Goal: Communication & Community: Answer question/provide support

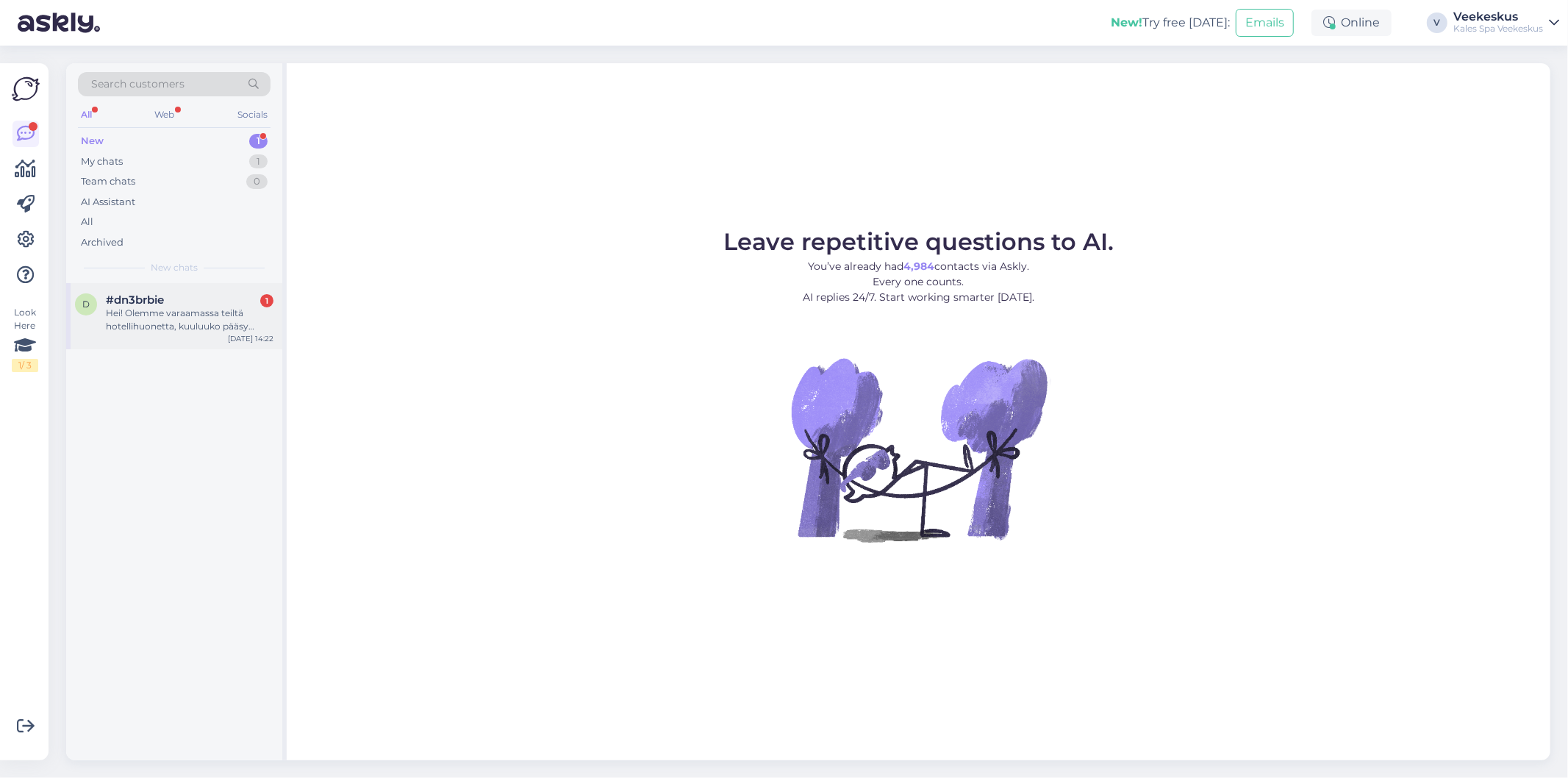
click at [152, 315] on div "Hei! Olemme varaamassa teiltä hotellihuonetta, kuuluuko pääsy kylpylään hotelli…" at bounding box center [190, 320] width 168 height 26
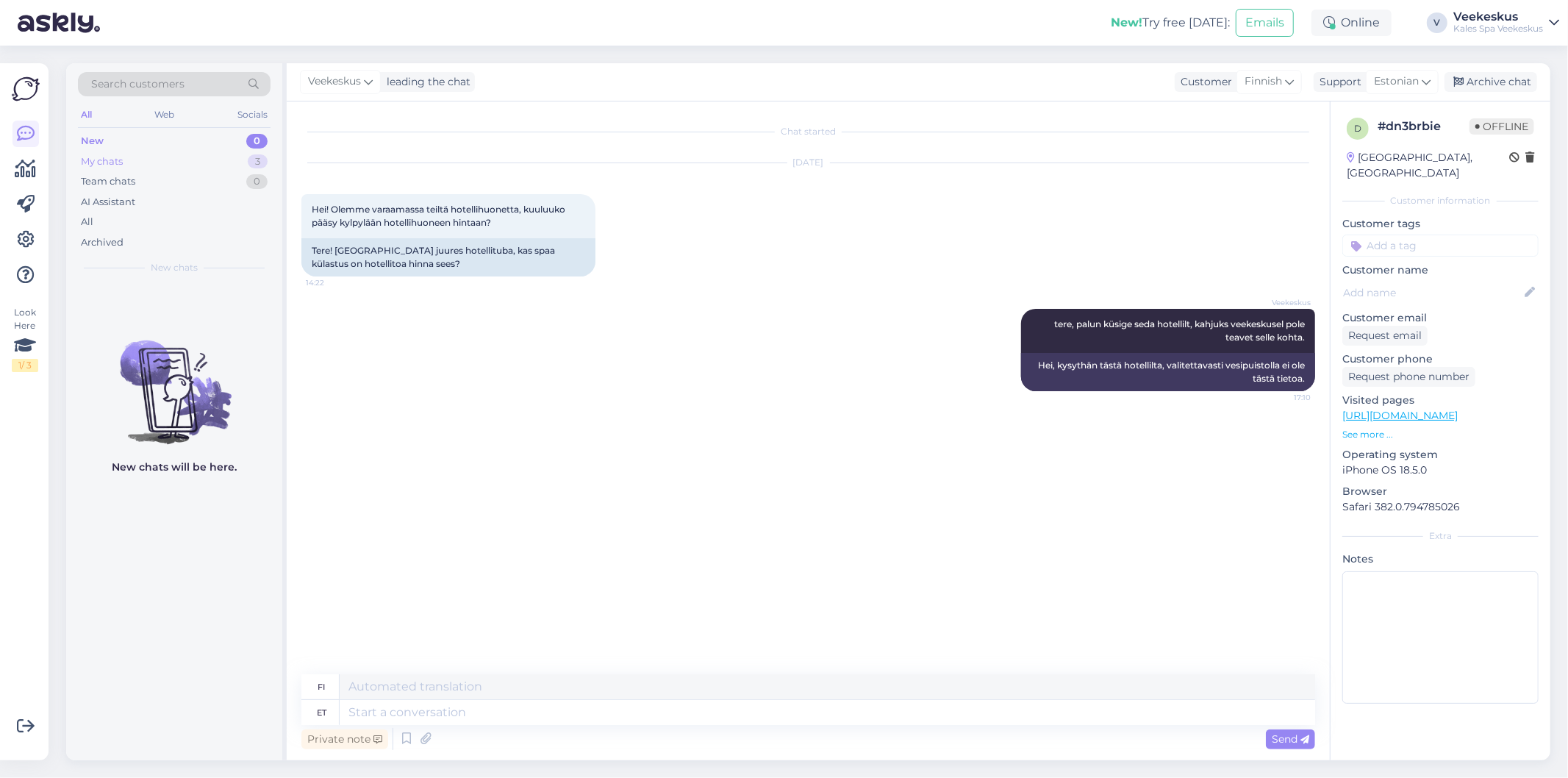
click at [232, 157] on div "My chats 3" at bounding box center [174, 161] width 193 height 20
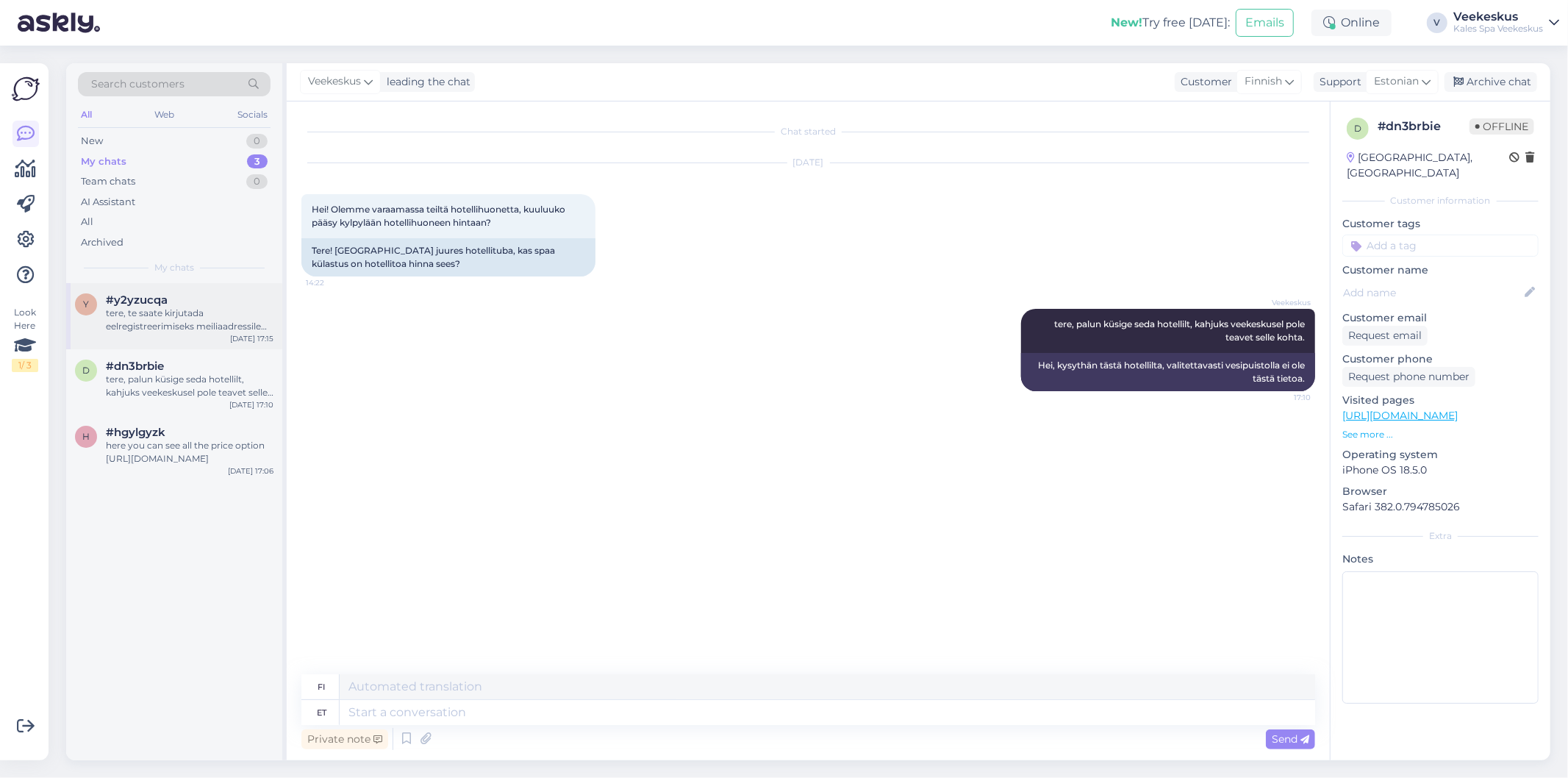
click at [166, 320] on div "tere, te saate kirjutada eelregistreerimiseks meiliaadressile [EMAIL_ADDRESS][D…" at bounding box center [190, 320] width 168 height 26
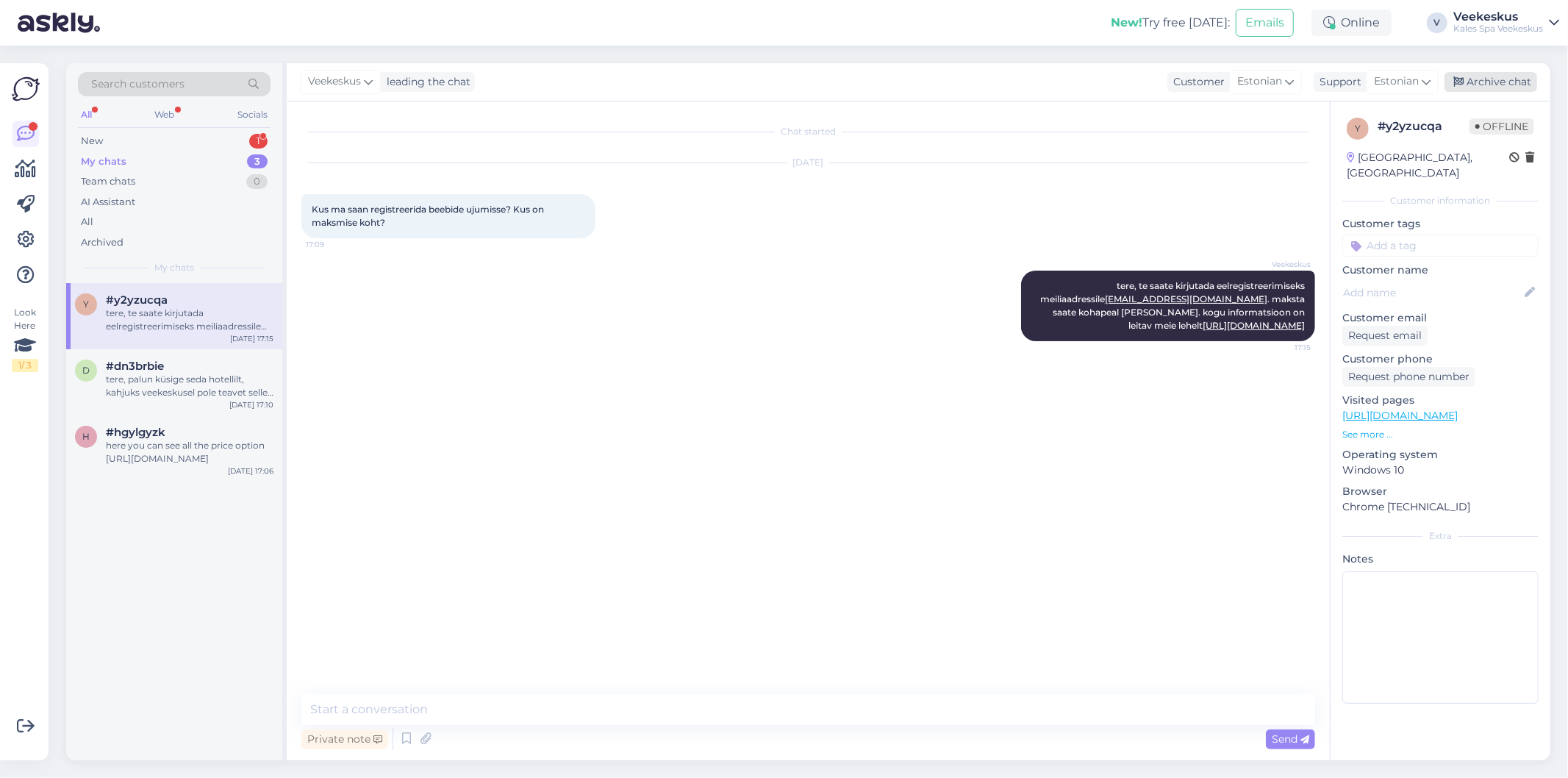
click at [1480, 86] on div "Archive chat" at bounding box center [1491, 82] width 93 height 20
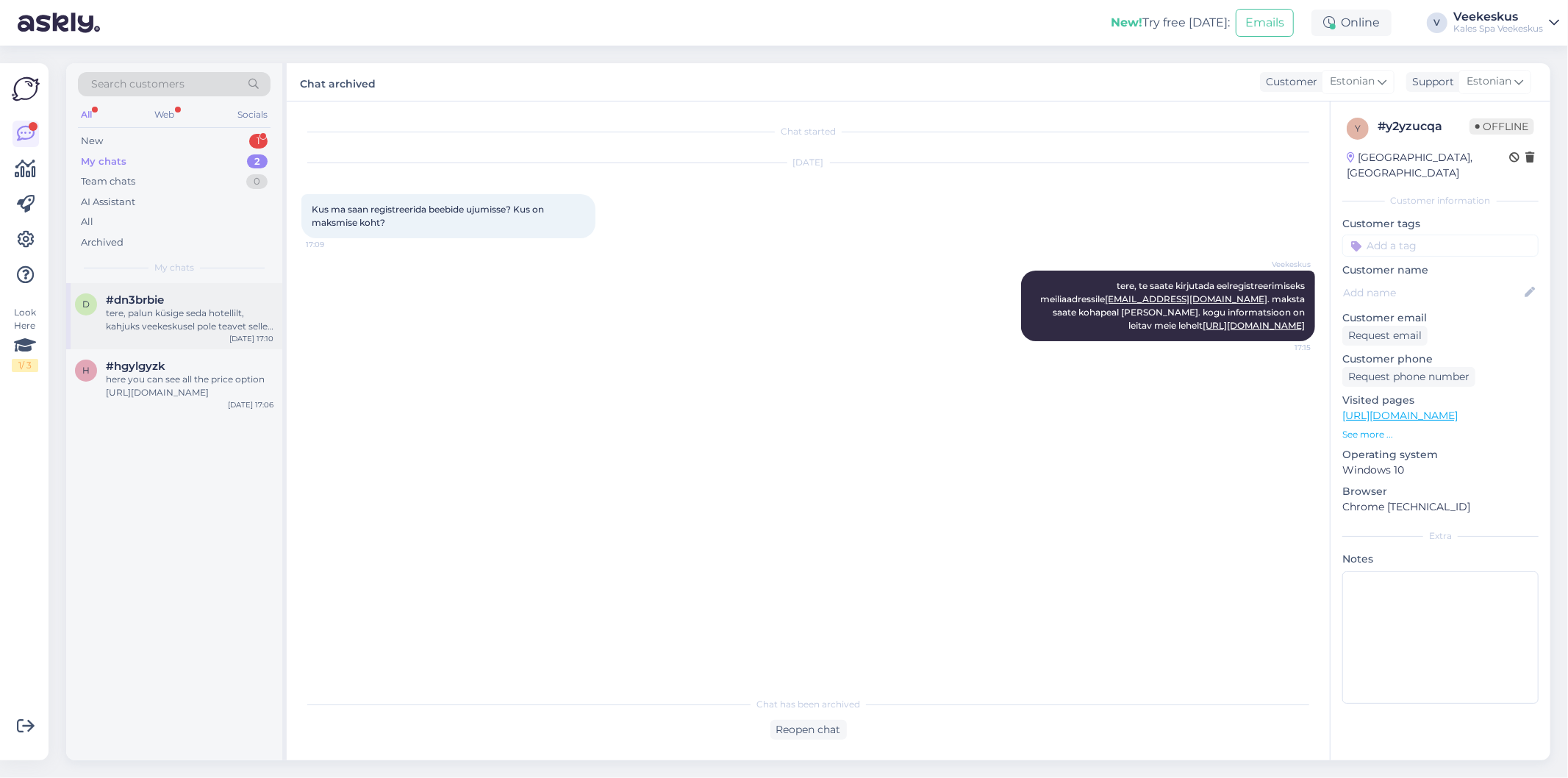
click at [148, 314] on div "tere, palun küsige seda hotellilt, kahjuks veekeskusel pole teavet selle kohta." at bounding box center [190, 320] width 168 height 26
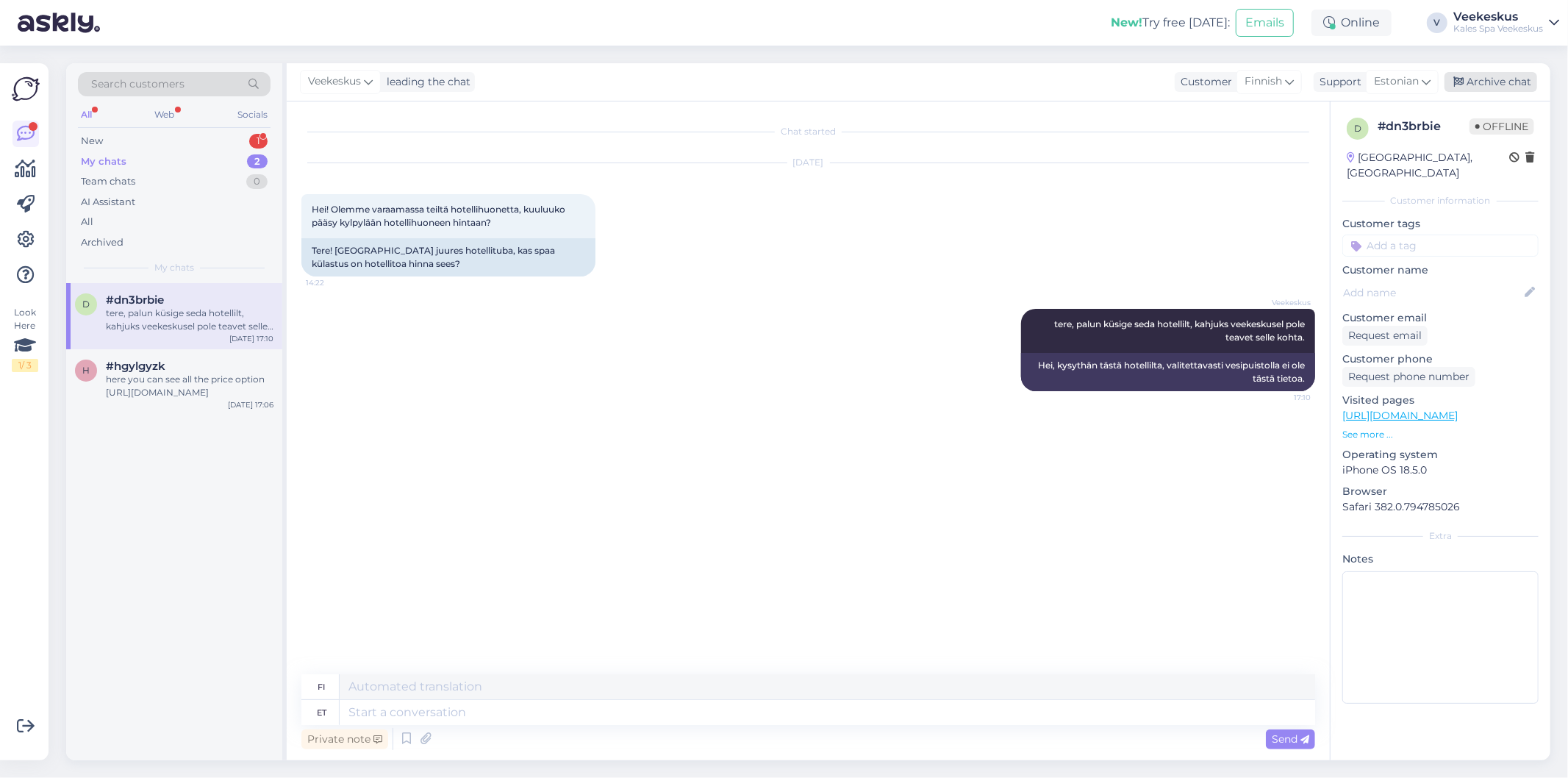
click at [1524, 83] on div "Archive chat" at bounding box center [1491, 82] width 93 height 20
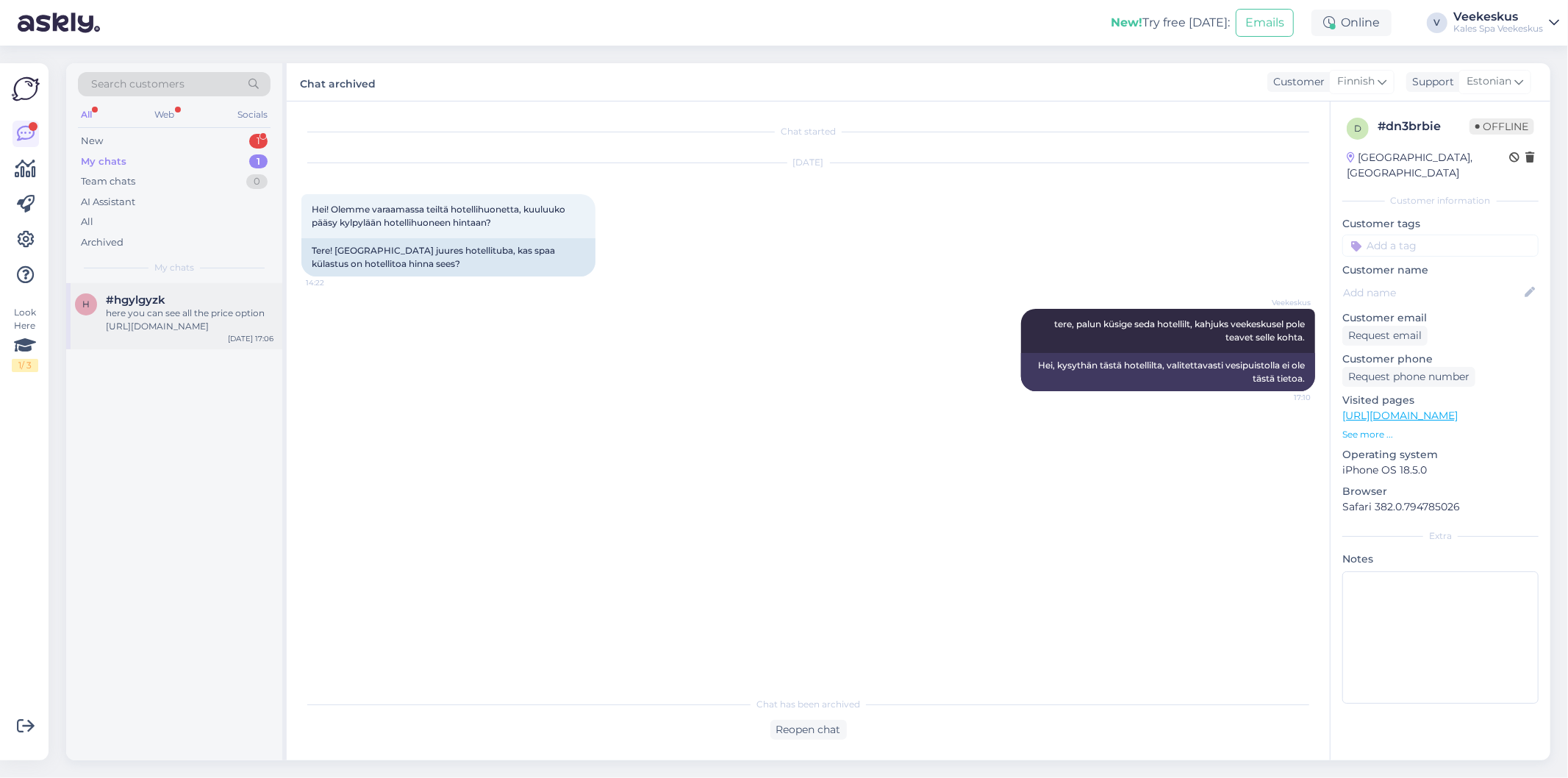
click at [187, 304] on div "#hgylgyzk" at bounding box center [190, 300] width 168 height 14
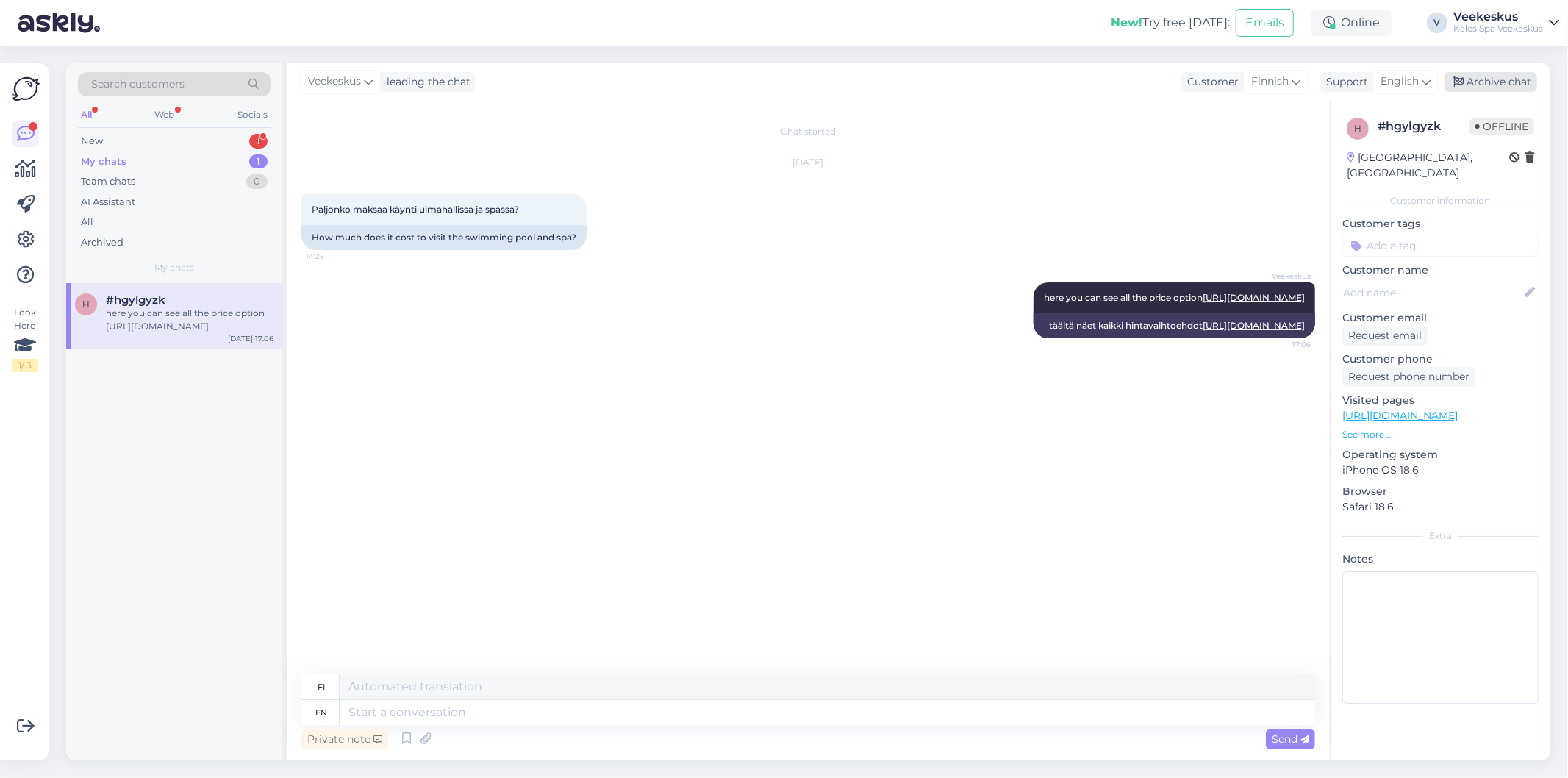
drag, startPoint x: 1508, startPoint y: 84, endPoint x: 1500, endPoint y: 84, distance: 8.0
click at [1507, 84] on div "Archive chat" at bounding box center [1491, 82] width 93 height 20
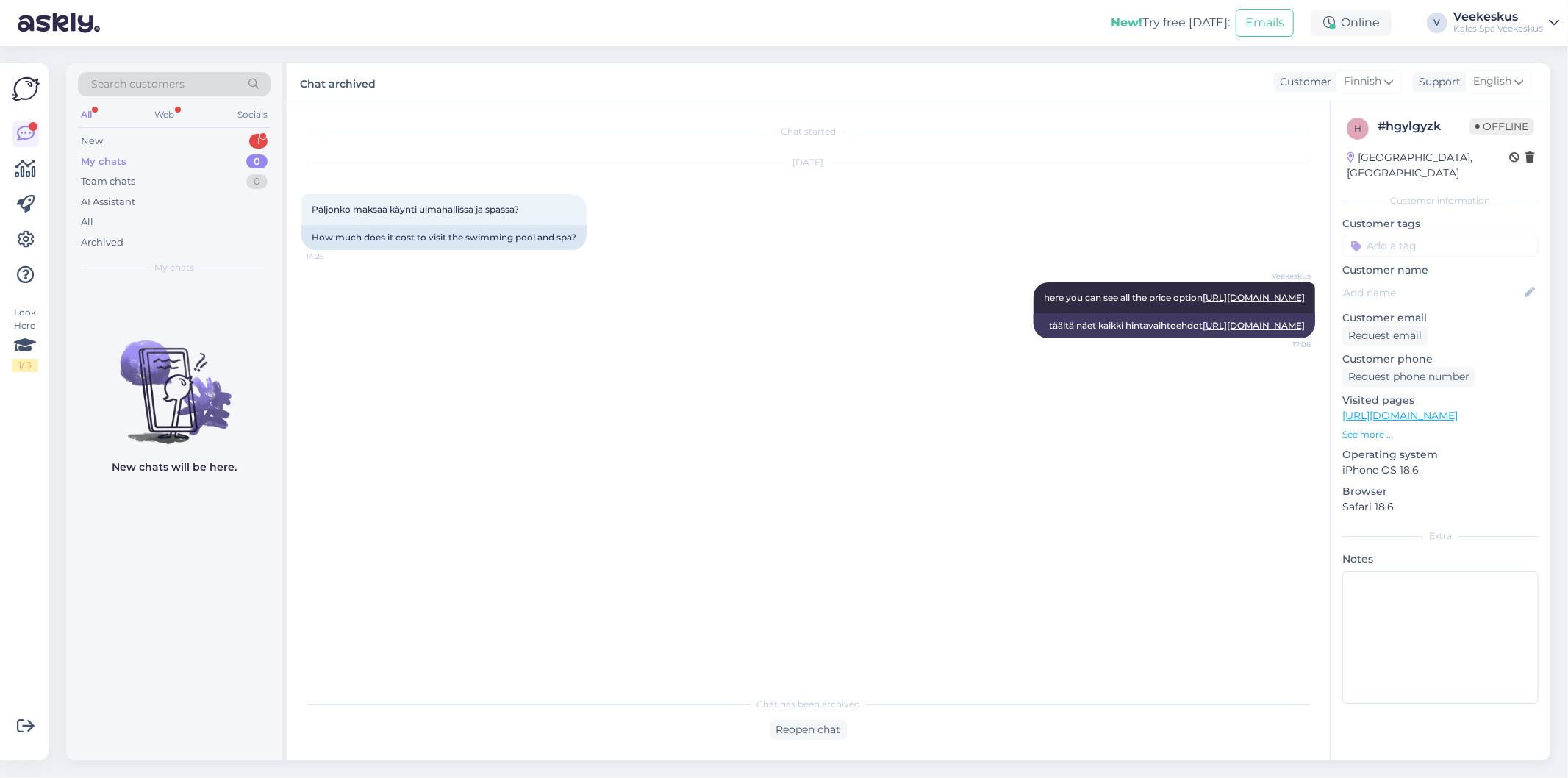
click at [500, 355] on div "Veekeskus here you can see all the price option [URL][DOMAIN_NAME] 17:06 täältä…" at bounding box center [809, 310] width 1014 height 88
click at [963, 426] on div "Chat started [DATE] Paljonko maksaa käynti uimahallissa ja [GEOGRAPHIC_DATA]? 1…" at bounding box center [815, 396] width 1027 height 559
click at [146, 162] on div "My chats 0" at bounding box center [174, 161] width 193 height 20
click at [138, 141] on div "New 1" at bounding box center [174, 141] width 193 height 20
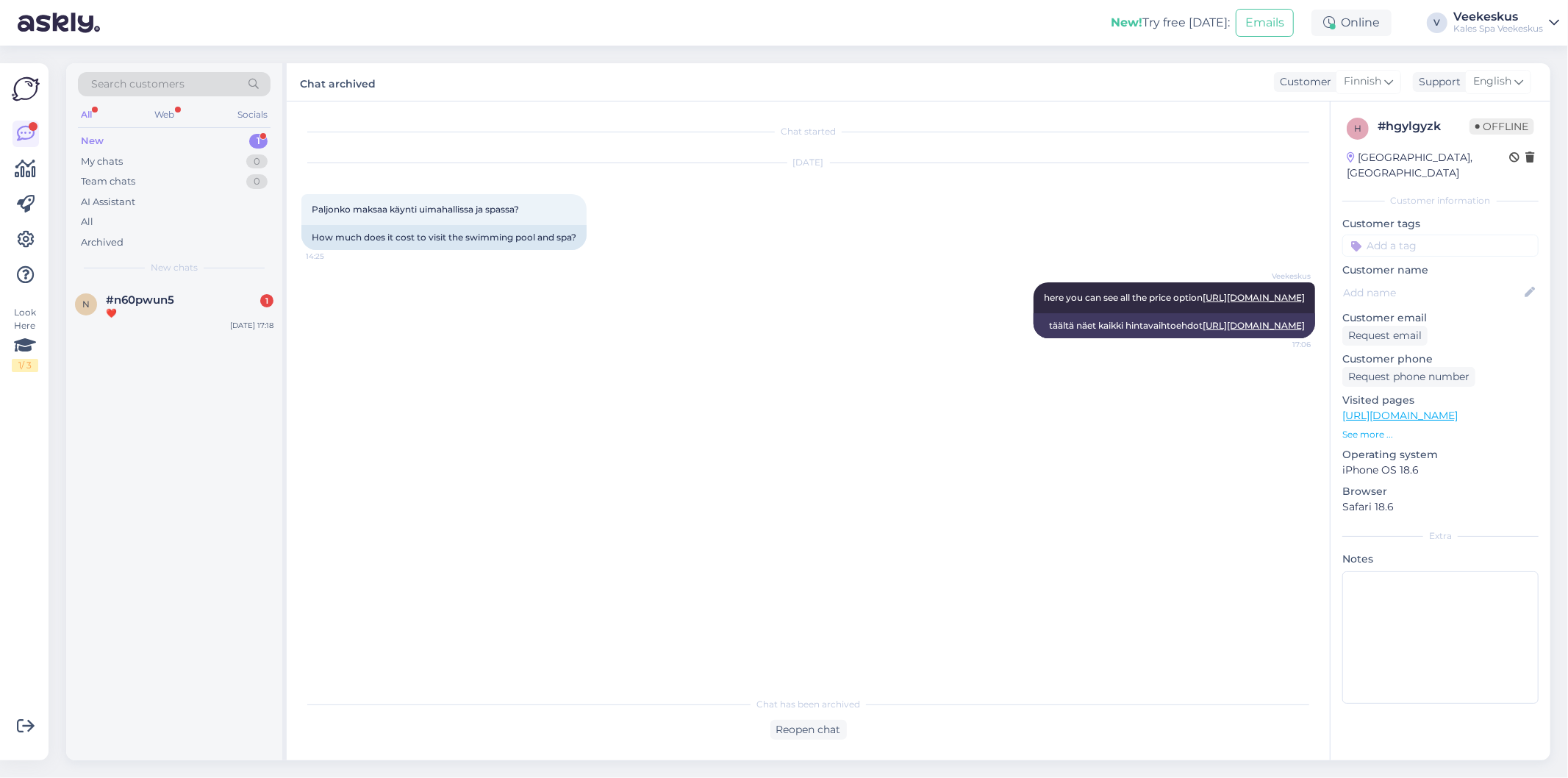
click at [172, 294] on span "#n60pwun5" at bounding box center [140, 300] width 68 height 14
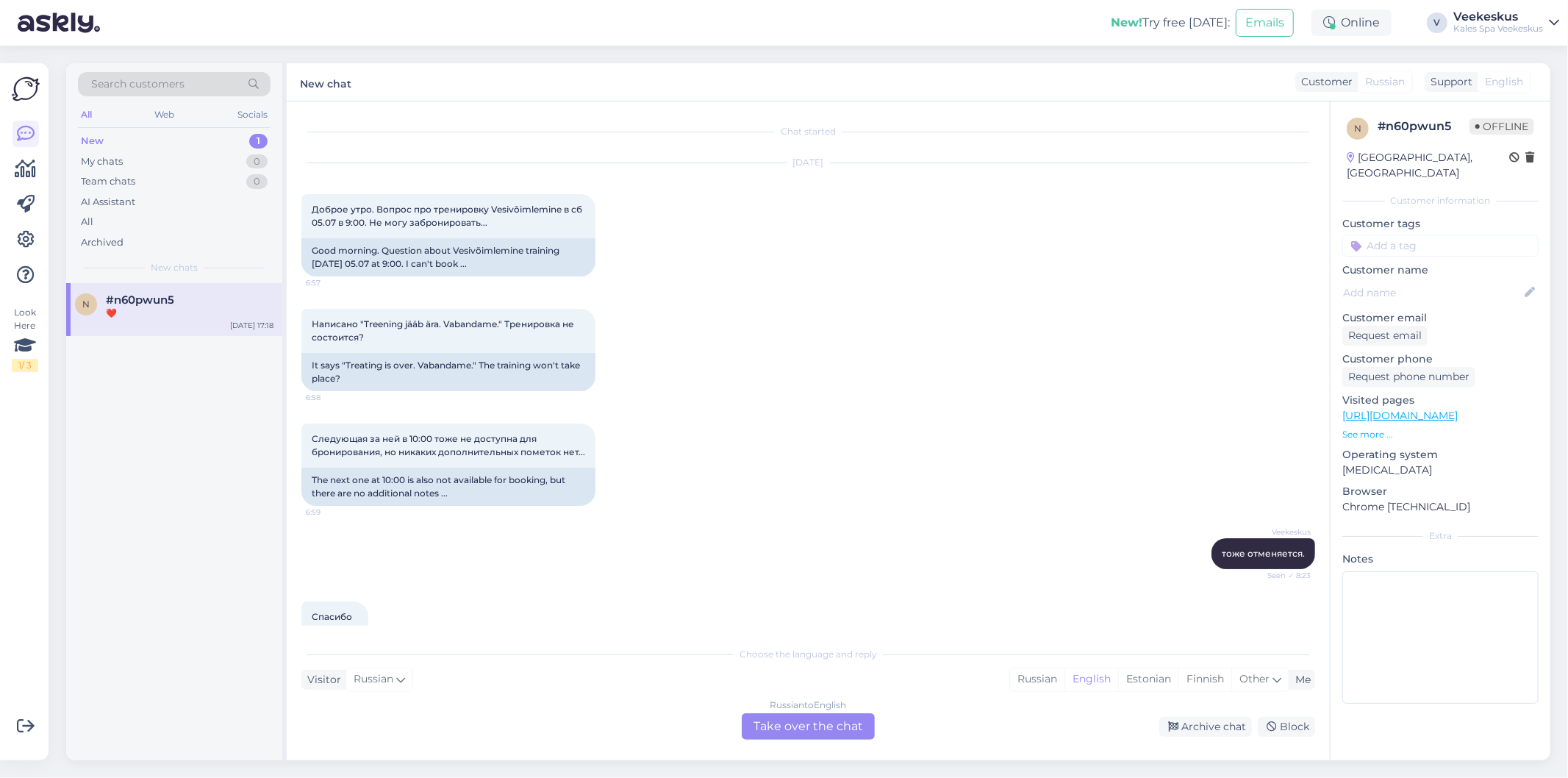
scroll to position [1424, 0]
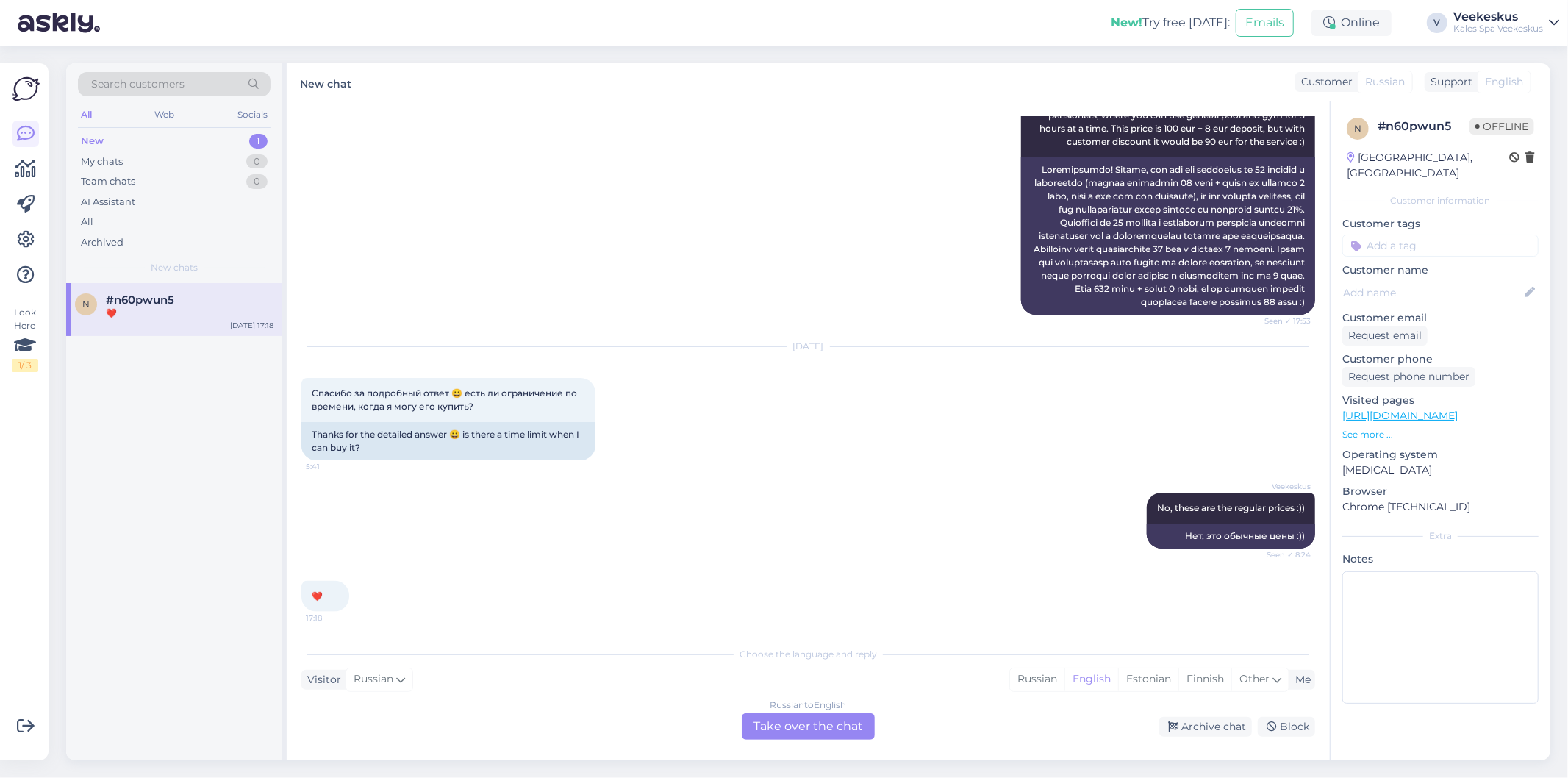
click at [824, 525] on div "Veekeskus No, these are the regular prices :)) Seen ✓ 8:24 Нет, это обычные цен…" at bounding box center [809, 520] width 1014 height 88
click at [637, 427] on div "[DATE] Спасибо за подробный ответ 😀 есть ли ограничение по времени, когда я мог…" at bounding box center [809, 404] width 1014 height 146
click at [908, 408] on div "[DATE] Спасибо за подробный ответ 😀 есть ли ограничение по времени, когда я мог…" at bounding box center [809, 401] width 1014 height 146
click at [836, 739] on div "Russian to English Take over the chat" at bounding box center [809, 727] width 133 height 26
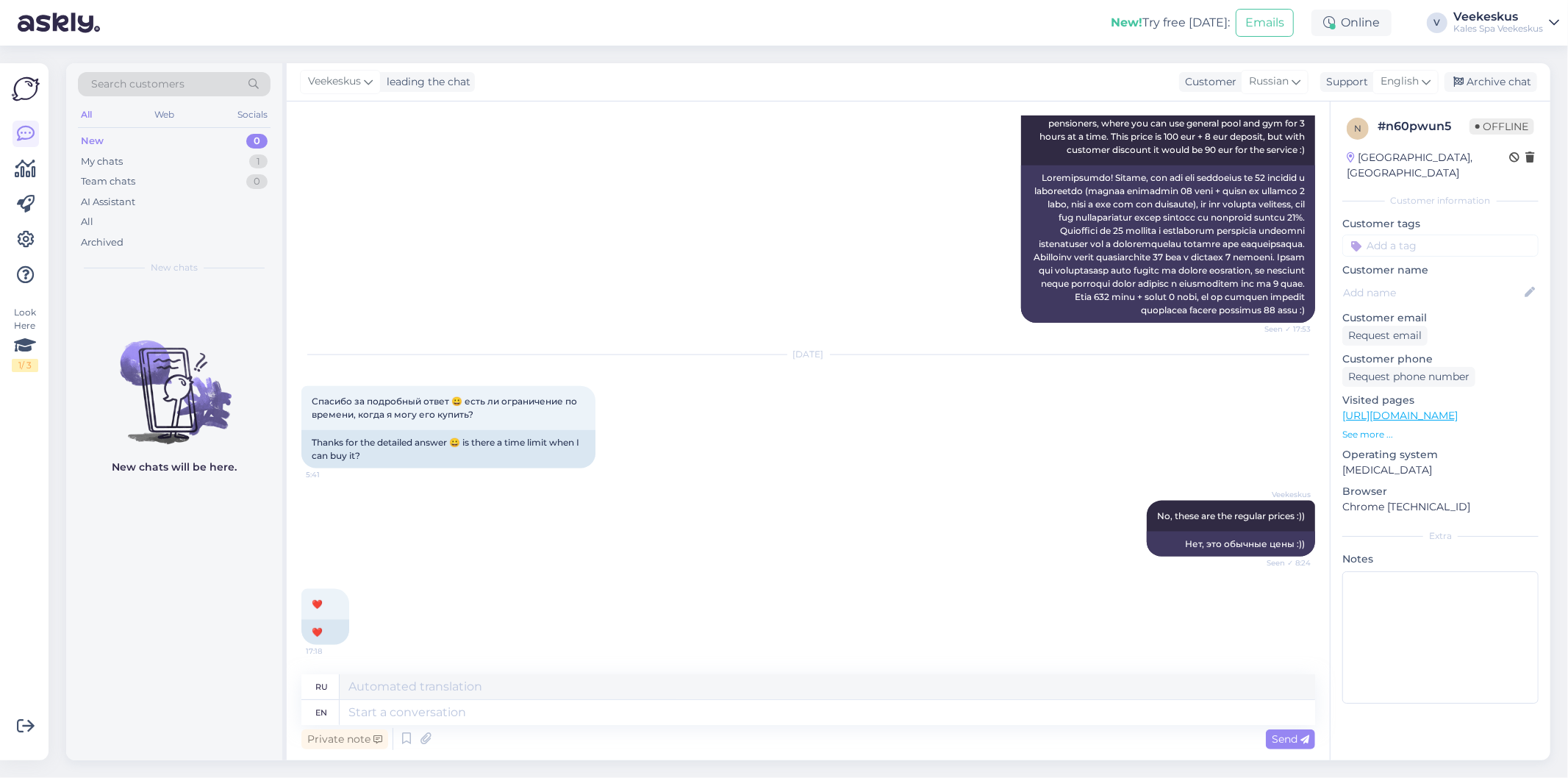
scroll to position [1440, 0]
click at [1493, 74] on div "Archive chat" at bounding box center [1491, 82] width 93 height 20
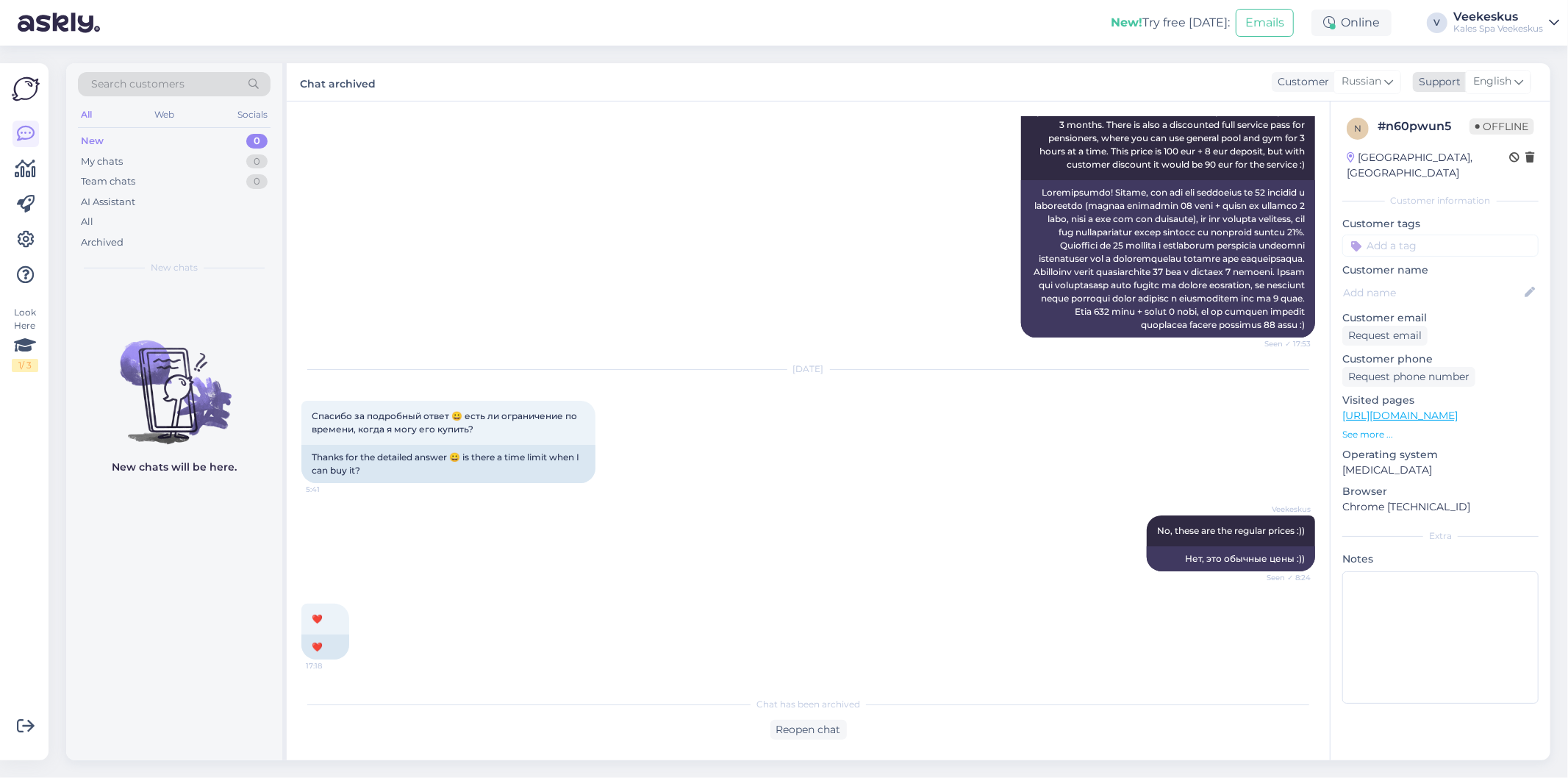
scroll to position [1424, 0]
click at [162, 160] on div "My chats 0" at bounding box center [174, 161] width 193 height 20
click at [202, 284] on div "New chats will be here." at bounding box center [175, 522] width 216 height 477
click at [741, 224] on div "Veekeskus Hello! It seems it is still the 10 x sports club pass (full price 95 …" at bounding box center [809, 183] width 1014 height 339
